Goal: Information Seeking & Learning: Learn about a topic

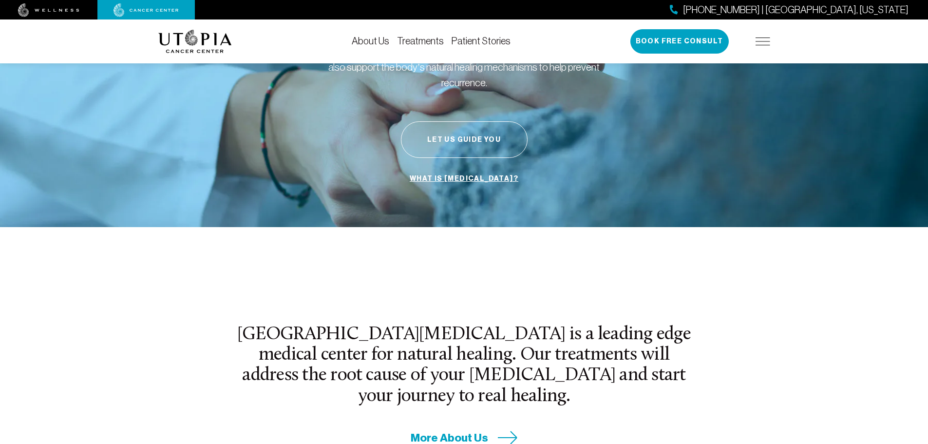
scroll to position [146, 0]
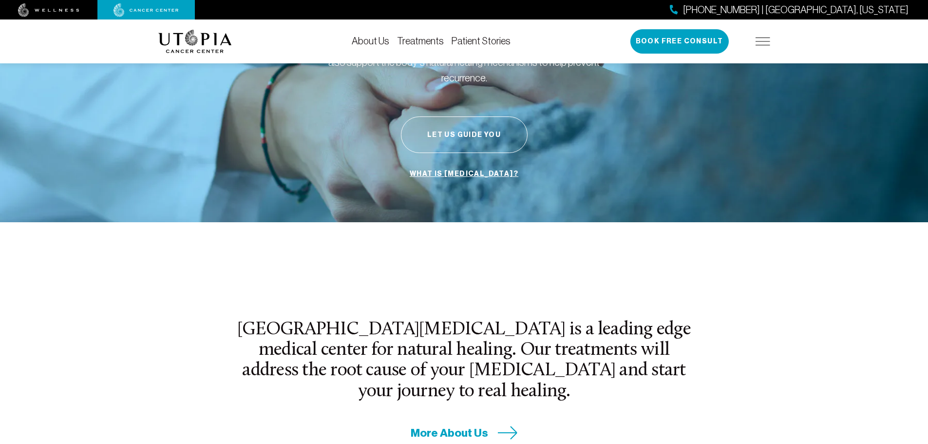
click at [465, 165] on link "What is [MEDICAL_DATA]?" at bounding box center [463, 174] width 113 height 19
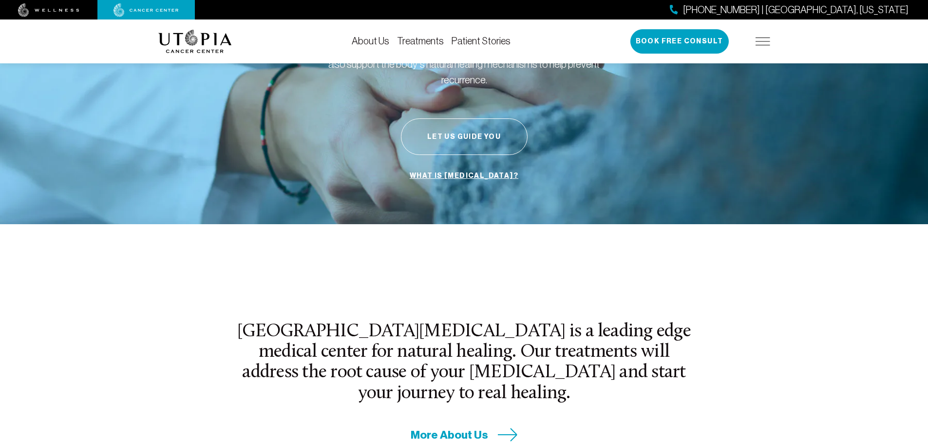
scroll to position [146, 0]
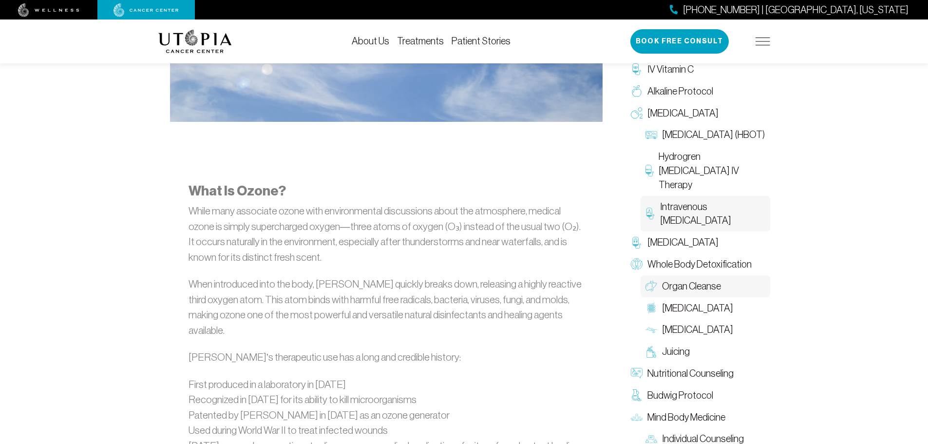
scroll to position [341, 0]
